Goal: Information Seeking & Learning: Learn about a topic

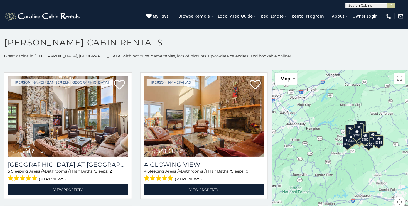
scroll to position [802, 0]
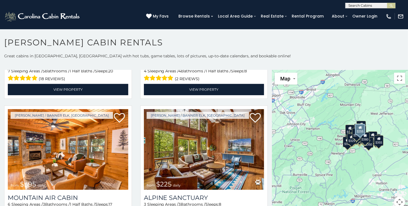
scroll to position [1712, 0]
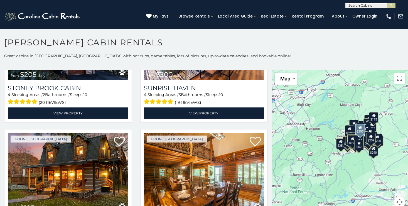
scroll to position [3957, 0]
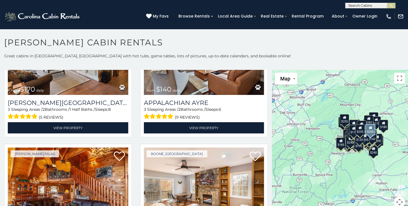
scroll to position [9550, 0]
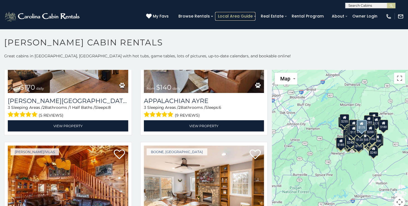
click at [246, 15] on link "Local Area Guide" at bounding box center [235, 16] width 40 height 9
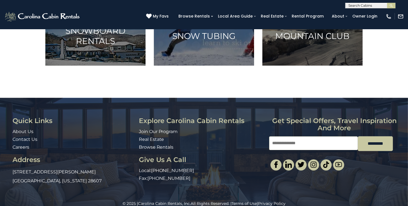
scroll to position [423, 0]
